Goal: Task Accomplishment & Management: Manage account settings

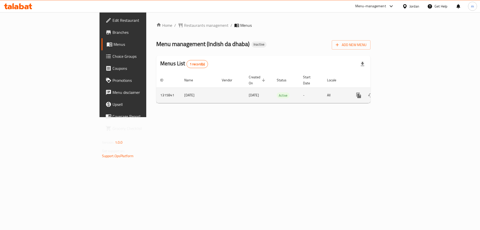
click at [397, 93] on icon "enhanced table" at bounding box center [395, 95] width 5 height 5
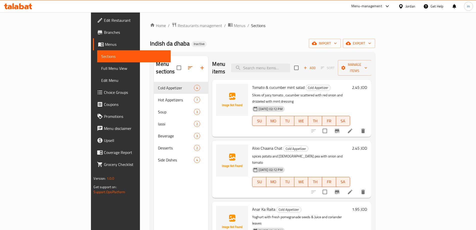
click at [372, 60] on div "Add Sort Manage items" at bounding box center [332, 68] width 77 height 16
click at [368, 62] on span "Manage items" at bounding box center [355, 68] width 26 height 13
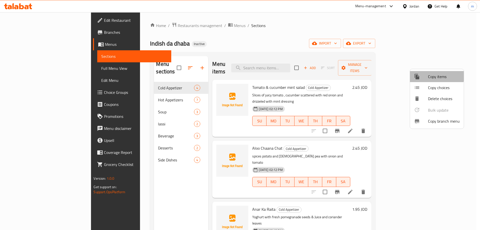
click at [428, 75] on div at bounding box center [421, 77] width 14 height 6
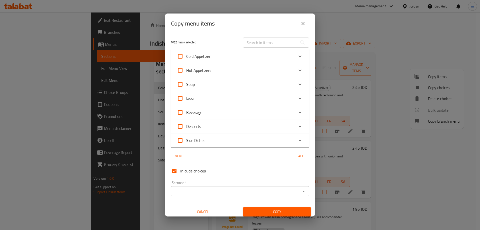
click at [300, 24] on icon "close" at bounding box center [303, 24] width 6 height 6
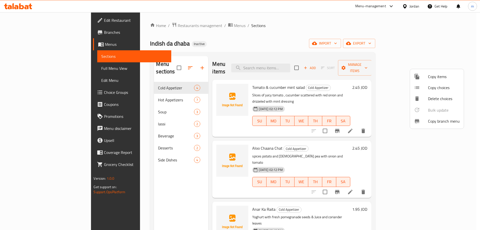
click at [365, 34] on div at bounding box center [240, 115] width 480 height 230
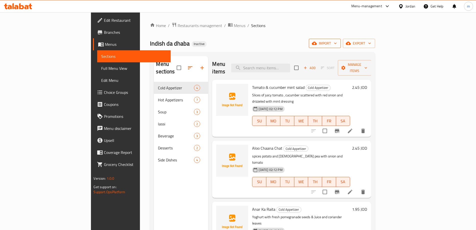
click at [337, 42] on span "import" at bounding box center [325, 43] width 24 height 6
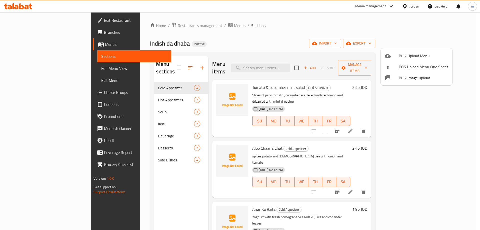
click at [324, 27] on div at bounding box center [240, 115] width 480 height 230
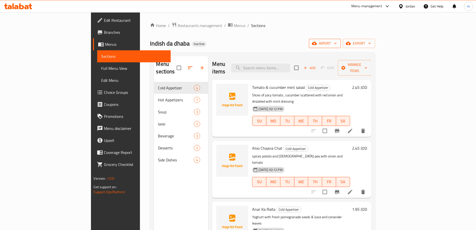
click at [337, 43] on span "import" at bounding box center [325, 43] width 24 height 6
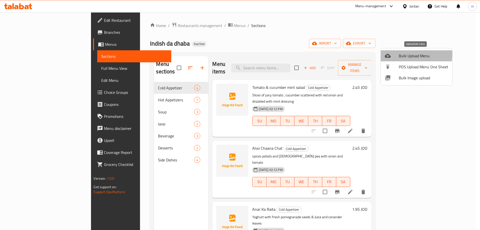
click at [397, 55] on div at bounding box center [392, 56] width 14 height 6
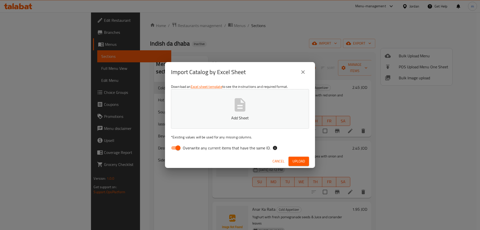
drag, startPoint x: 252, startPoint y: 141, endPoint x: 252, endPoint y: 145, distance: 4.5
click at [252, 143] on div "Download an Excel sheet template to see the instructions and required format. A…" at bounding box center [240, 118] width 150 height 73
click at [252, 146] on span "Overwrite any current items that have the same ID." at bounding box center [227, 148] width 88 height 6
click at [192, 146] on input "Overwrite any current items that have the same ID." at bounding box center [178, 148] width 29 height 10
checkbox input "false"
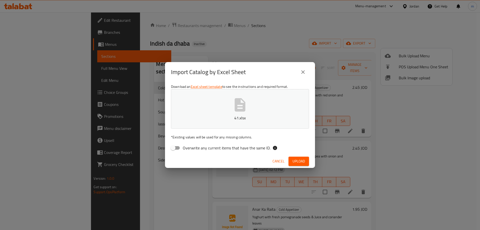
click at [301, 157] on button "Upload" at bounding box center [299, 161] width 21 height 9
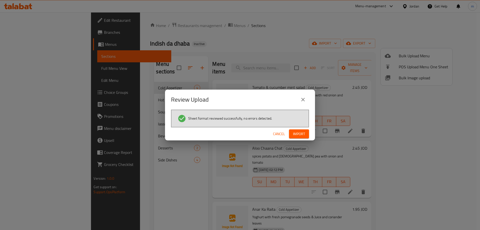
click at [296, 133] on span "Import" at bounding box center [299, 134] width 12 height 6
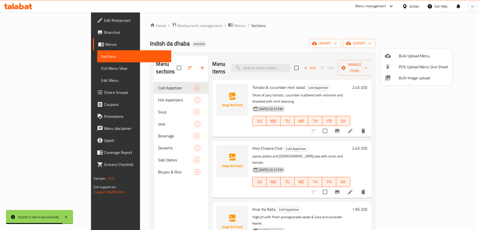
click at [12, 68] on div at bounding box center [240, 115] width 480 height 230
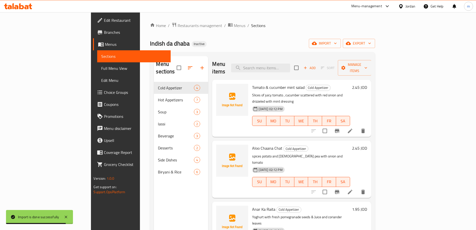
click at [101, 68] on span "Full Menu View" at bounding box center [133, 68] width 65 height 6
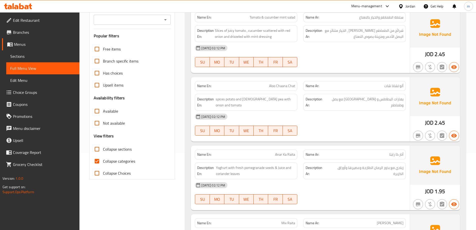
scroll to position [100, 0]
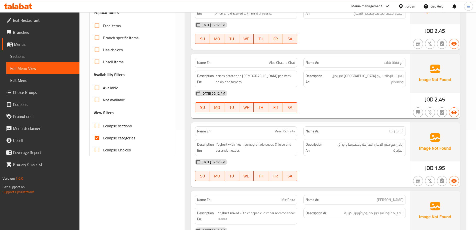
click at [105, 136] on span "Collapse categories" at bounding box center [119, 138] width 32 height 6
click at [103, 136] on input "Collapse categories" at bounding box center [97, 138] width 12 height 12
checkbox input "false"
click at [107, 128] on span "Collapse sections" at bounding box center [117, 126] width 29 height 6
click at [103, 128] on input "Collapse sections" at bounding box center [97, 126] width 12 height 12
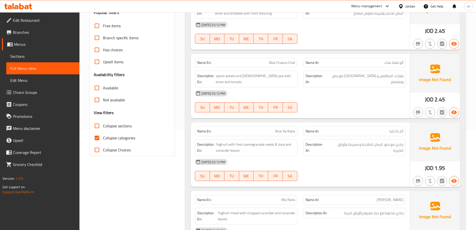
checkbox input "true"
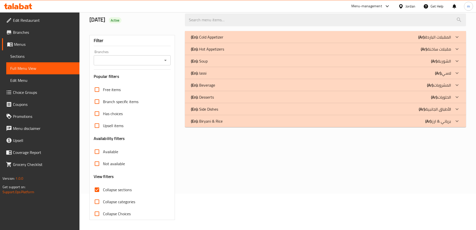
scroll to position [36, 0]
click at [285, 124] on div "(En): [PERSON_NAME] & [PERSON_NAME] (Ar): برياني & ارز" at bounding box center [321, 121] width 260 height 6
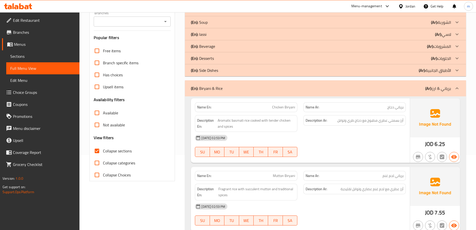
scroll to position [9, 0]
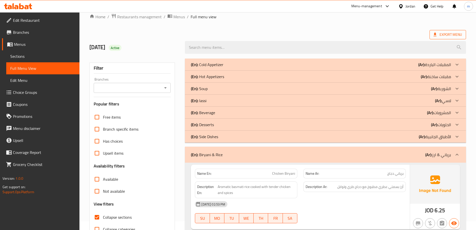
click at [445, 34] on span "Export Menu" at bounding box center [448, 35] width 29 height 6
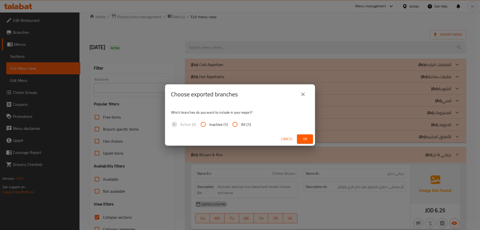
click at [238, 127] on input "All (1)" at bounding box center [235, 124] width 12 height 12
radio input "true"
click at [295, 137] on div "Cancel Ok" at bounding box center [240, 138] width 150 height 13
click at [303, 138] on span "Ok" at bounding box center [305, 139] width 8 height 6
